Goal: Communication & Community: Answer question/provide support

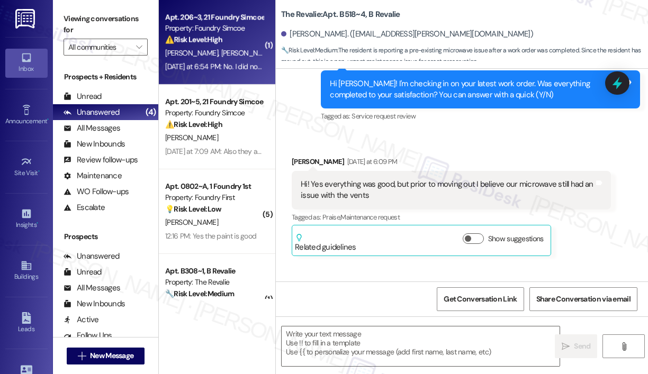
click at [234, 67] on div "[DATE] at 6:54 PM: No. I did not submit any maintenance requests this whole yea…" at bounding box center [447, 67] width 565 height 10
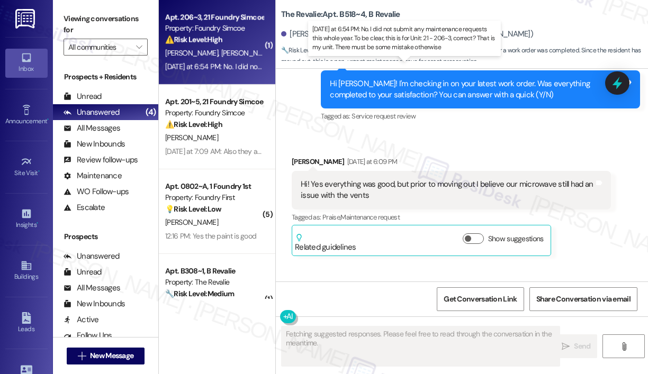
scroll to position [1695, 0]
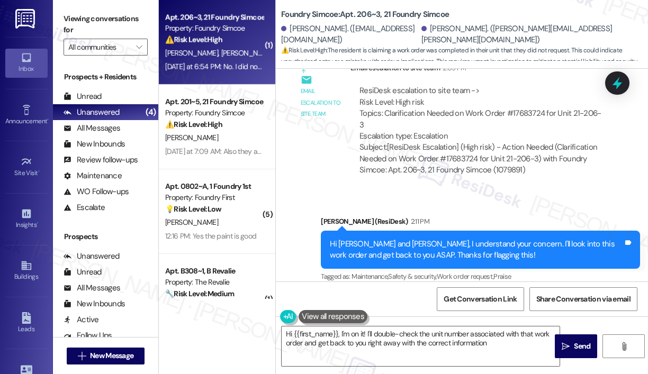
type textarea "Hi {{first_name}}, I'm on it! I'll double-check the unit number associated with…"
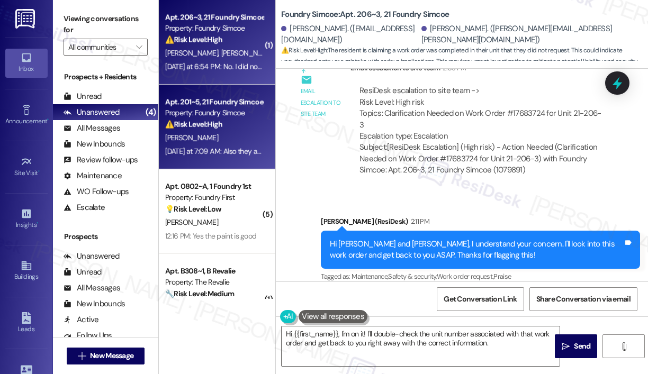
click at [219, 141] on div "[PERSON_NAME]" at bounding box center [214, 137] width 100 height 13
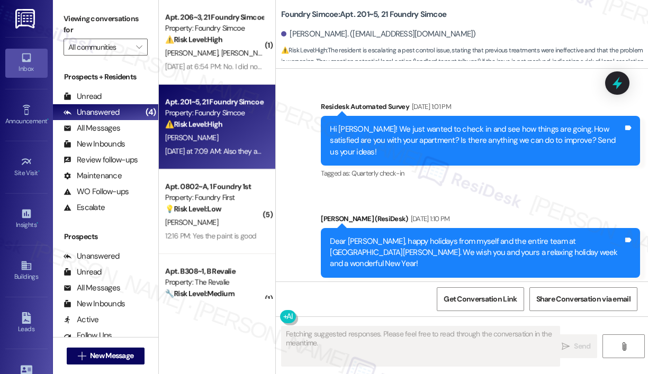
scroll to position [34391, 0]
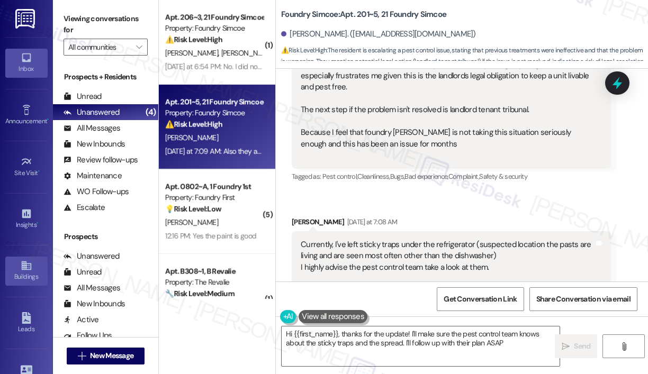
type textarea "Hi {{first_name}}, thanks for the update! I'll make sure the pest control team …"
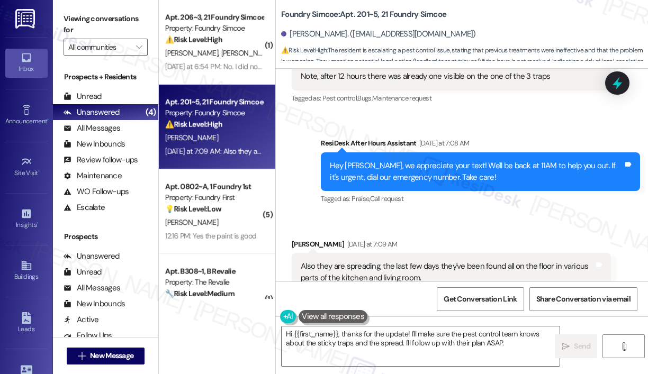
scroll to position [34612, 0]
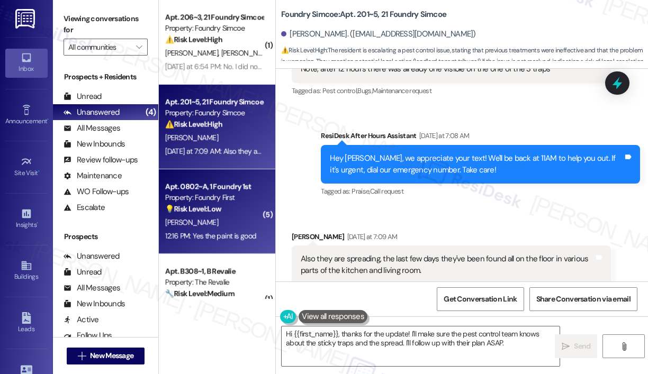
click at [201, 204] on div "💡 Risk Level: Low The resident accidentally opted out of text messages and then…" at bounding box center [214, 209] width 98 height 11
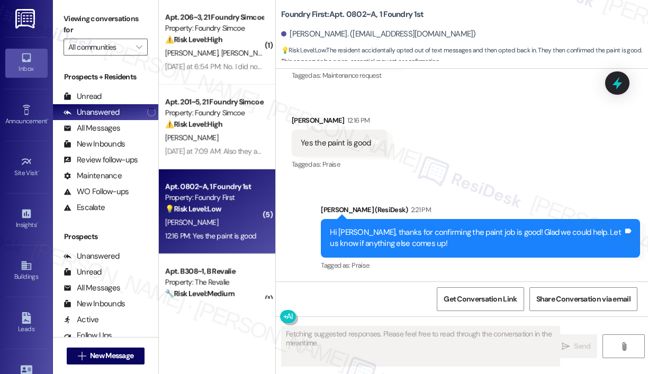
scroll to position [911, 0]
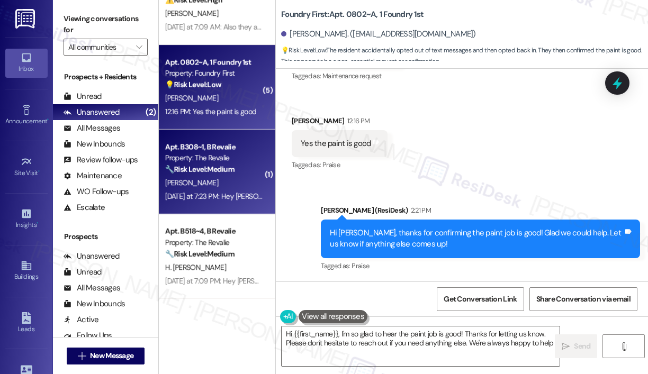
type textarea "Hi {{first_name}}, I'm so glad to hear the paint job is good! Thanks for lettin…"
click at [241, 201] on div "[DATE] at 7:23 PM: Hey [PERSON_NAME], we appreciate your text! We'll be back at…" at bounding box center [402, 197] width 475 height 10
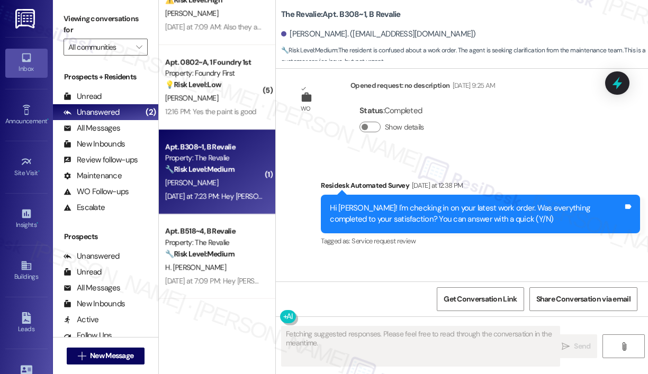
scroll to position [6431, 0]
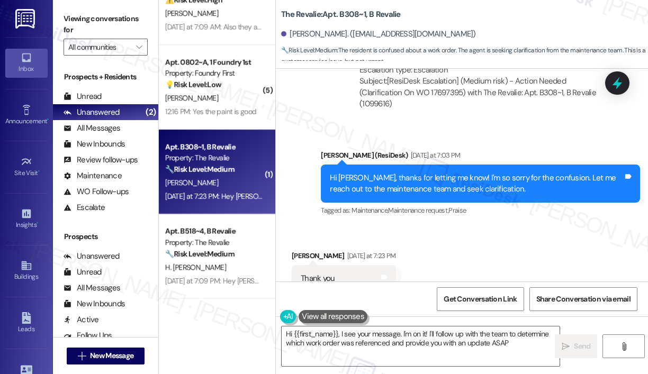
type textarea "Hi {{first_name}}, I see your message. I'm on it! I'll follow up with the team …"
click at [546, 228] on div "Received via SMS [PERSON_NAME] [DATE] at 7:23 PM Thank you Tags and notes Tagge…" at bounding box center [462, 272] width 372 height 90
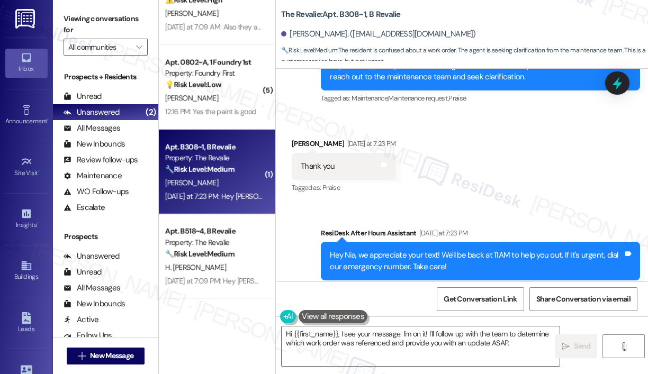
scroll to position [6634, 0]
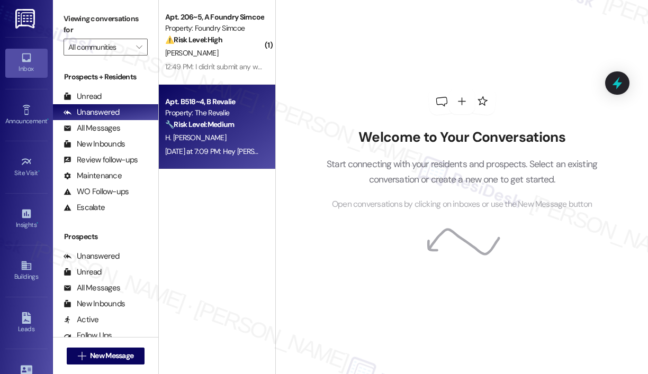
click at [232, 132] on div "H. [PERSON_NAME]" at bounding box center [214, 137] width 100 height 13
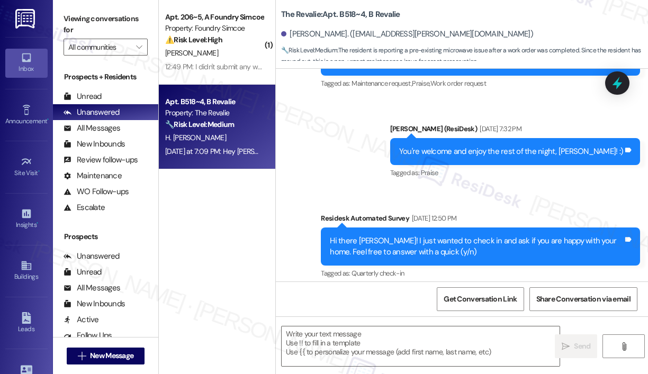
type textarea "Fetching suggested responses. Please feel free to read through the conversation…"
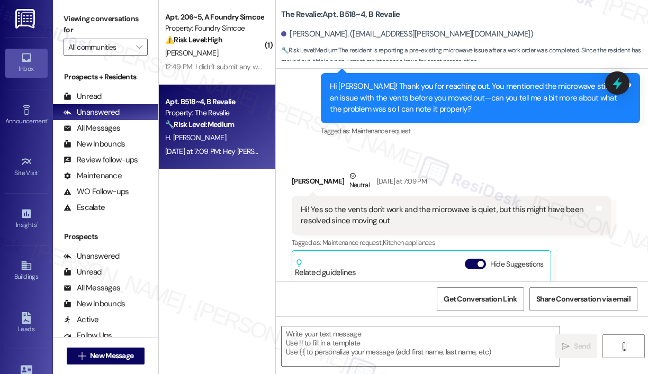
scroll to position [3569, 0]
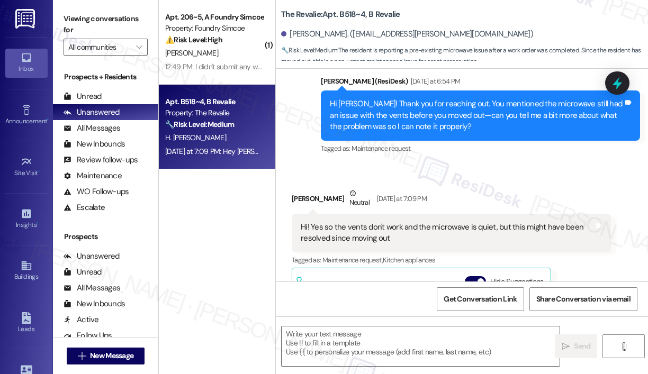
click at [406, 228] on div "Hi! Yes so the vents don't work and the microwave is quiet, but this might have…" at bounding box center [447, 233] width 293 height 23
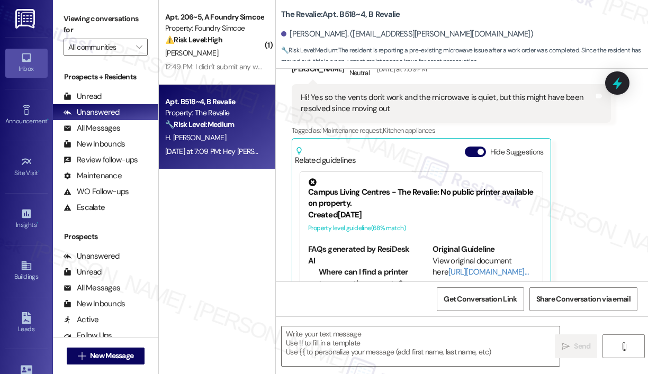
scroll to position [3781, 0]
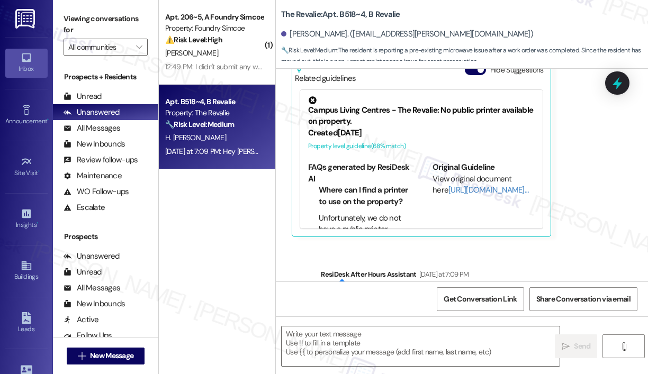
click at [336, 245] on div "Sent via SMS ResiDesk After Hours Assistant Yesterday at 7:09 PM Hey Hailey, we…" at bounding box center [462, 295] width 372 height 101
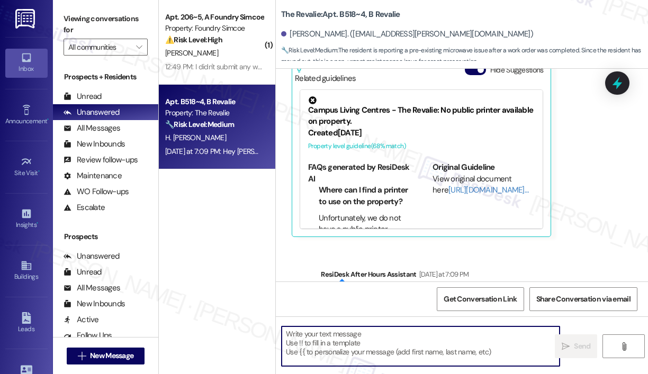
click at [340, 339] on textarea at bounding box center [421, 347] width 278 height 40
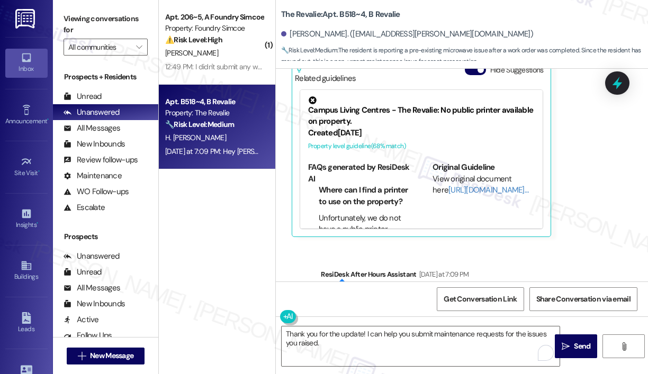
click at [373, 245] on div "Sent via SMS ResiDesk After Hours Assistant Yesterday at 7:09 PM Hey Hailey, we…" at bounding box center [462, 295] width 372 height 101
click at [365, 343] on textarea "Thank you for the update! I can help you submit maintenance requests for the is…" at bounding box center [421, 347] width 278 height 40
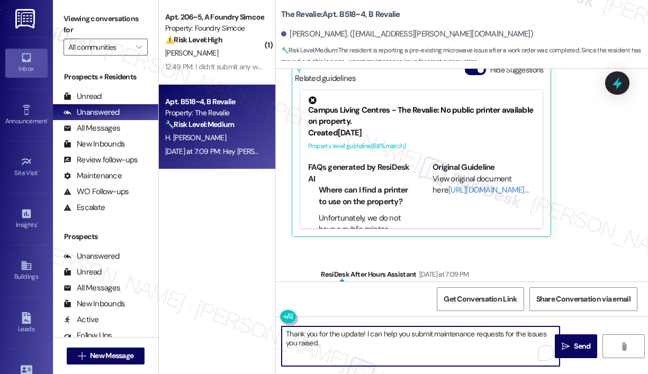
paste textarea "Do we have your permission to enter during your absence to address this issue? …"
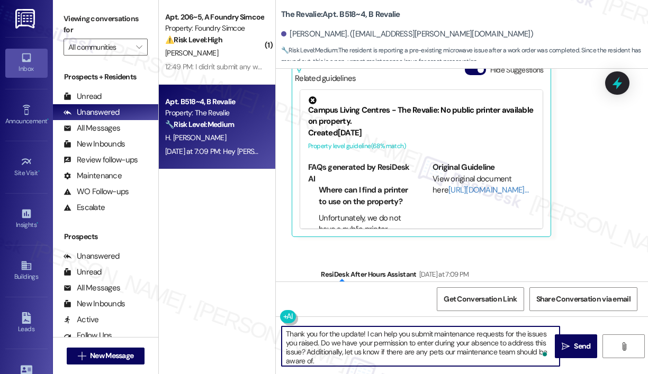
scroll to position [3833, 0]
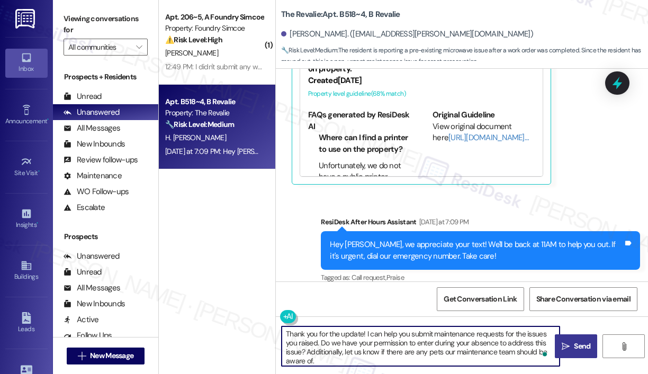
type textarea "Thank you for the update! I can help you submit maintenance requests for the is…"
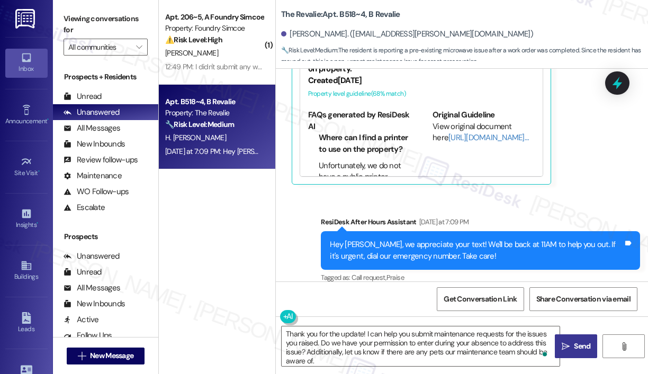
click at [570, 348] on span " Send" at bounding box center [576, 346] width 33 height 11
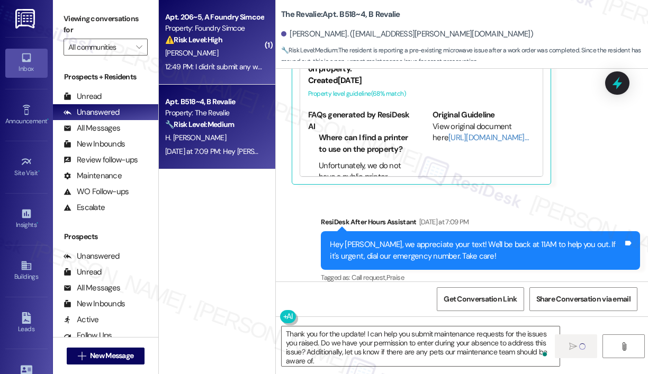
click at [224, 69] on div "12:49 PM: I didn't submit any work orders recently. What was it that they were …" at bounding box center [294, 67] width 258 height 10
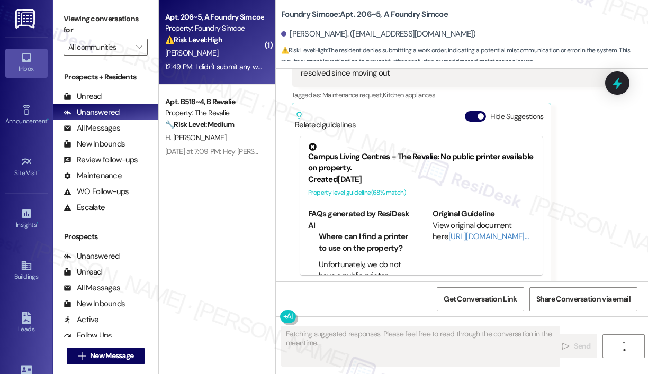
scroll to position [2624, 0]
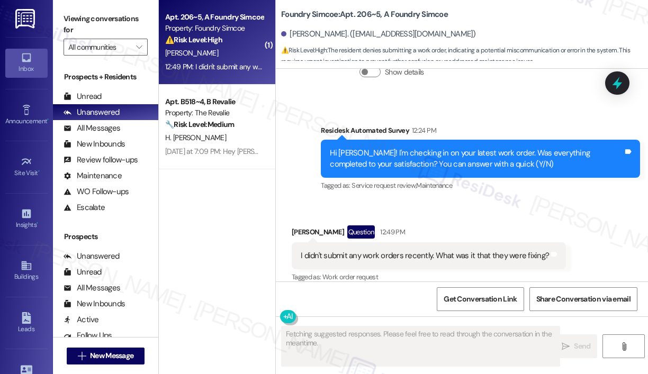
click at [513, 203] on div "Received via SMS Bridget Masterson Question 12:49 PM I didn't submit any work o…" at bounding box center [462, 248] width 372 height 92
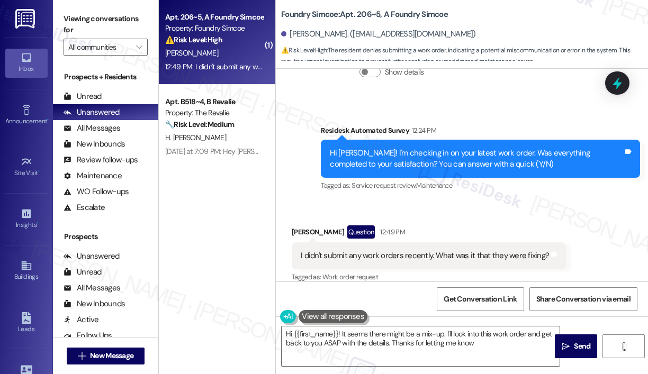
type textarea "Hi {{first_name}}! It seems there might be a mix-up. I'll look into this work o…"
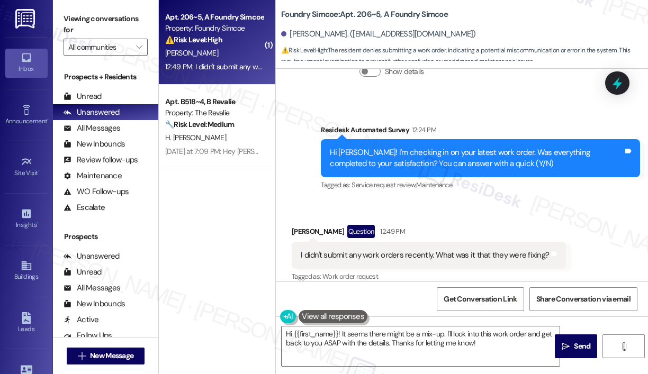
click at [513, 203] on div "Received via SMS Bridget Masterson Question 12:49 PM I didn't submit any work o…" at bounding box center [462, 247] width 372 height 92
click at [532, 101] on div "Survey, sent via SMS Residesk Automated Survey 12:24 PM Hi Bridget! I'm checkin…" at bounding box center [462, 151] width 372 height 101
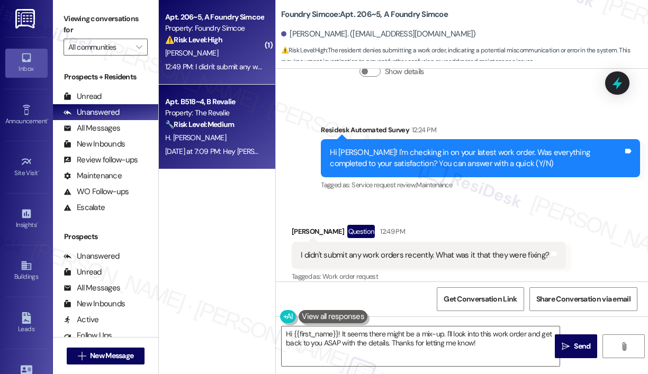
click at [220, 141] on div "H. [PERSON_NAME]" at bounding box center [214, 137] width 100 height 13
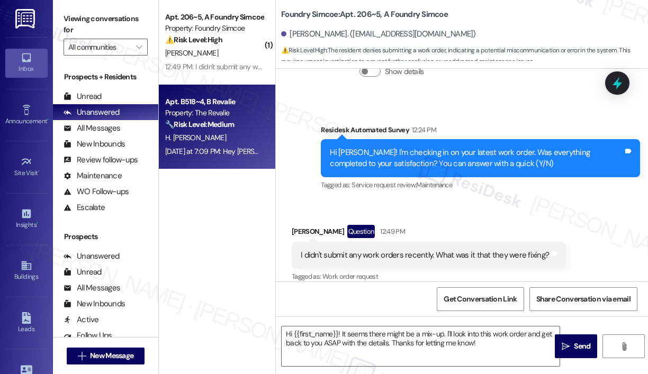
type textarea "Fetching suggested responses. Please feel free to read through the conversation…"
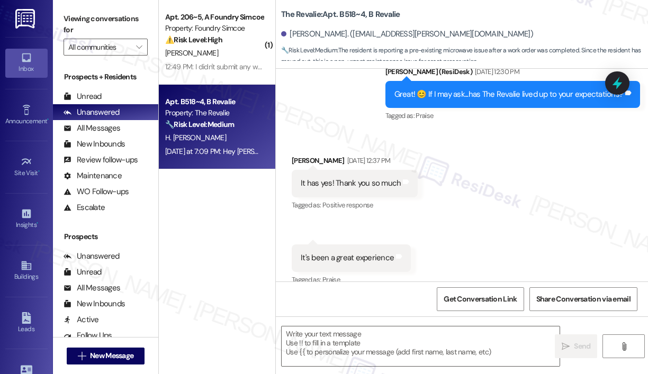
type textarea "Fetching suggested responses. Please feel free to read through the conversation…"
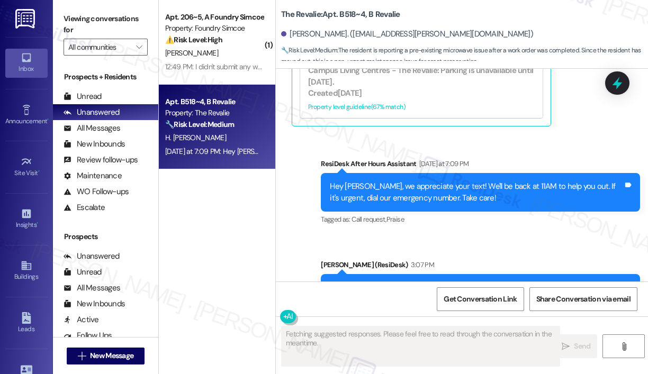
scroll to position [3957, 0]
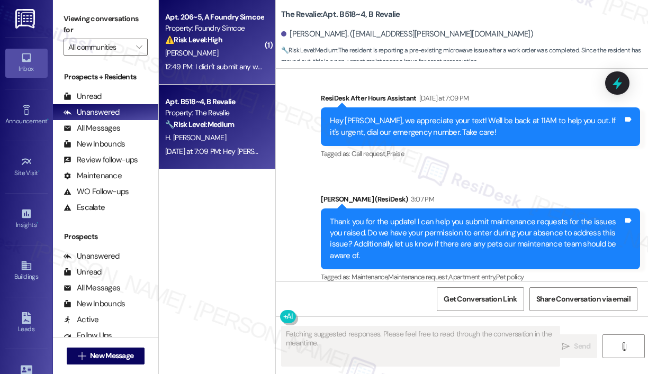
click at [211, 55] on div "B. Masterson" at bounding box center [214, 53] width 100 height 13
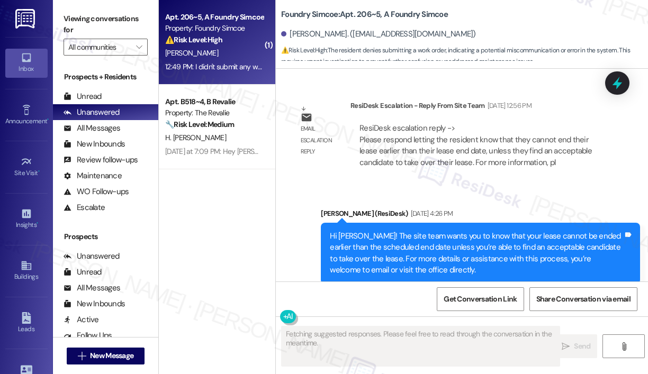
scroll to position [2624, 0]
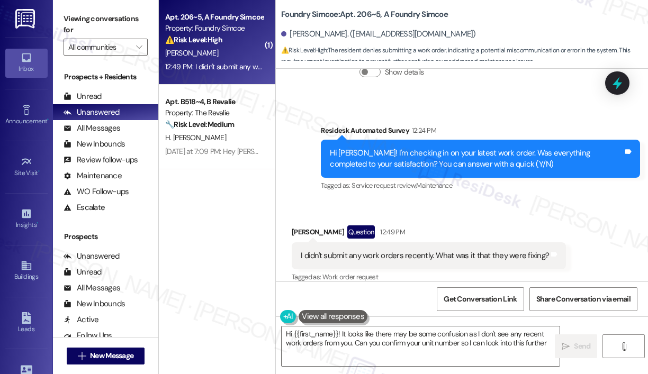
type textarea "Hi {{first_name}}! It looks like there may be some confusion as I don't see any…"
